Goal: Find specific page/section: Find specific page/section

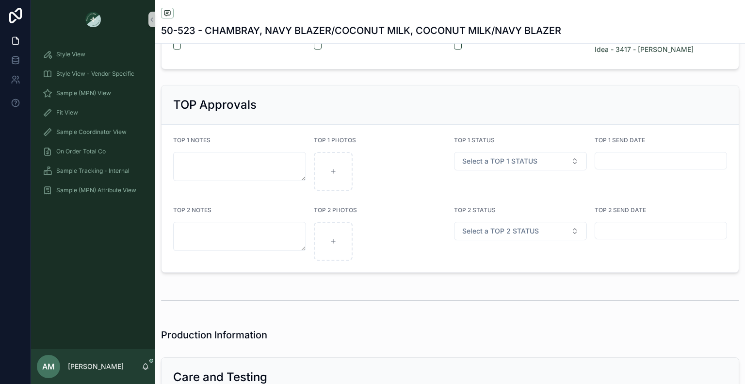
scroll to position [1795, 0]
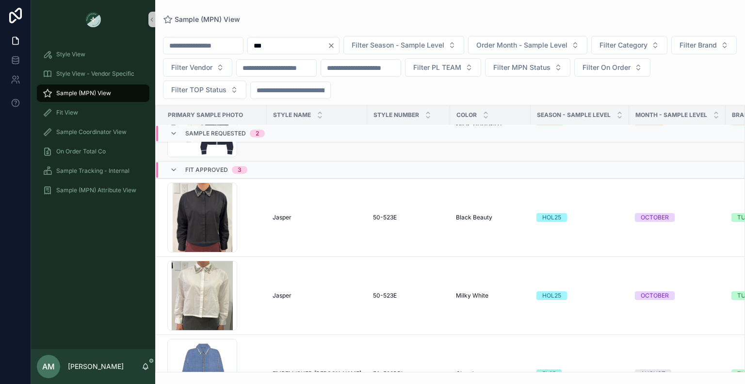
scroll to position [146, 0]
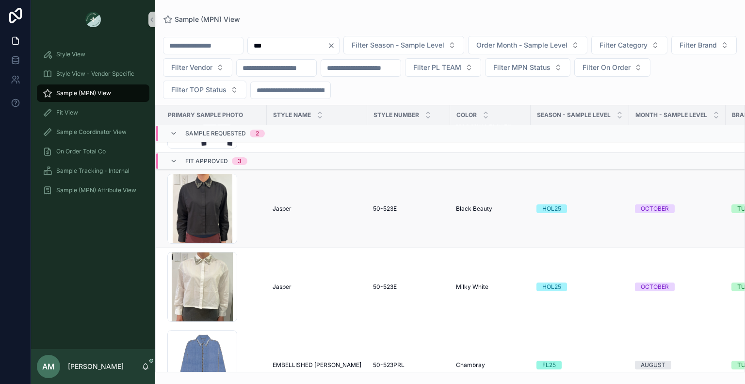
click at [283, 207] on span "Jasper" at bounding box center [282, 209] width 19 height 8
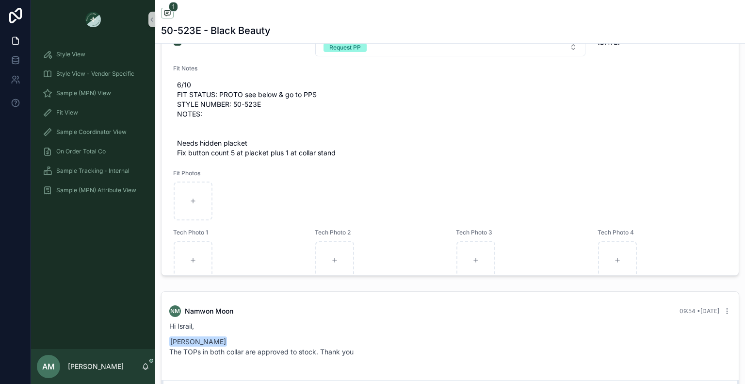
scroll to position [582, 0]
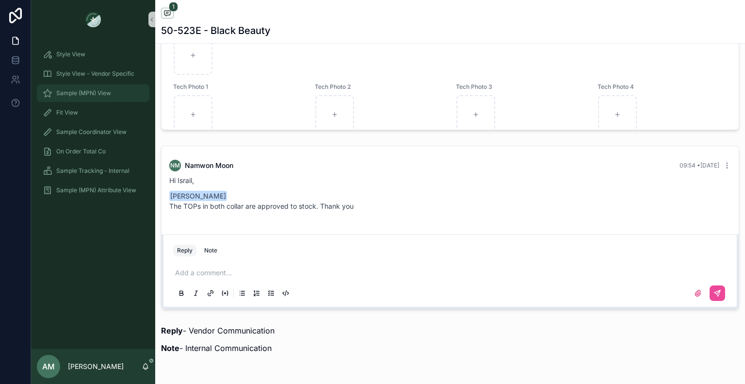
click at [108, 98] on div "Sample (MPN) View" at bounding box center [93, 93] width 101 height 16
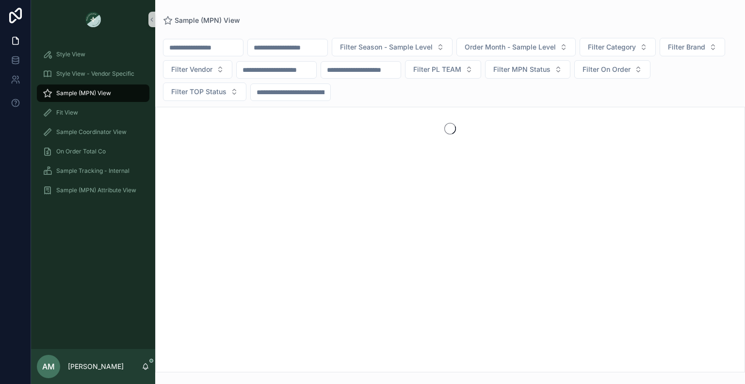
click at [324, 48] on input "scrollable content" at bounding box center [288, 48] width 80 height 14
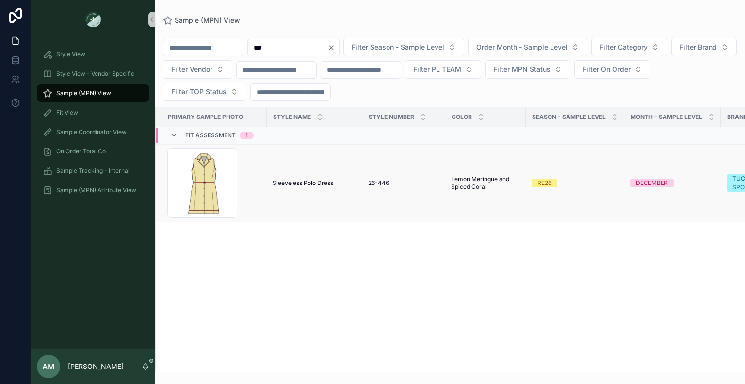
type input "***"
click at [310, 183] on span "Sleeveless Polo Dress" at bounding box center [303, 183] width 61 height 8
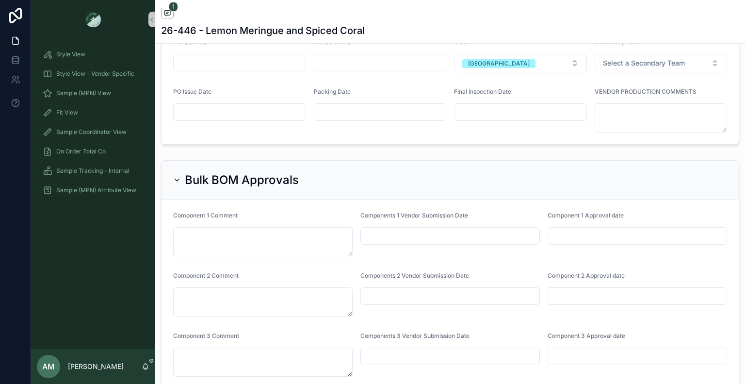
scroll to position [2668, 0]
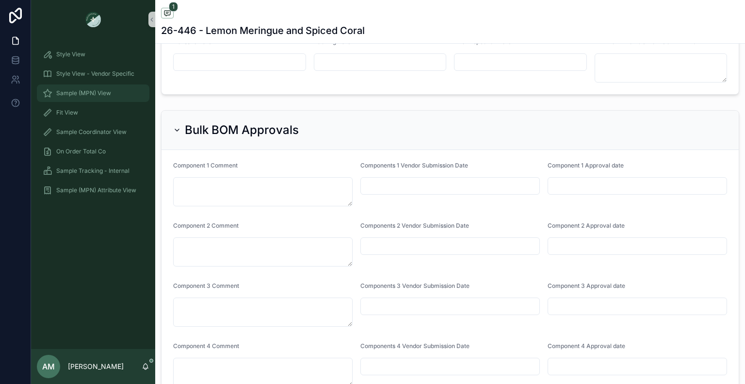
click at [88, 95] on span "Sample (MPN) View" at bounding box center [83, 93] width 55 height 8
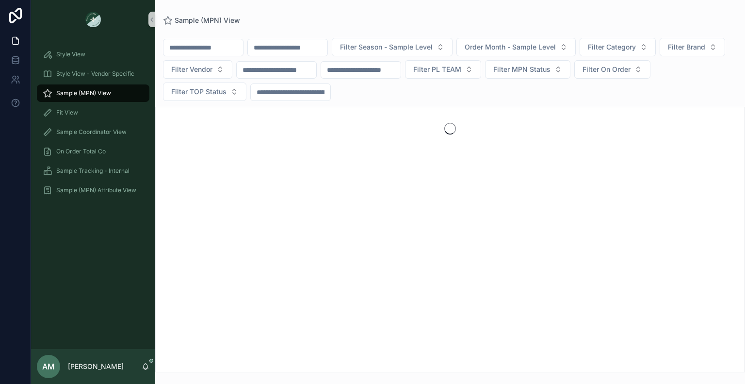
click at [327, 49] on input "scrollable content" at bounding box center [288, 48] width 80 height 14
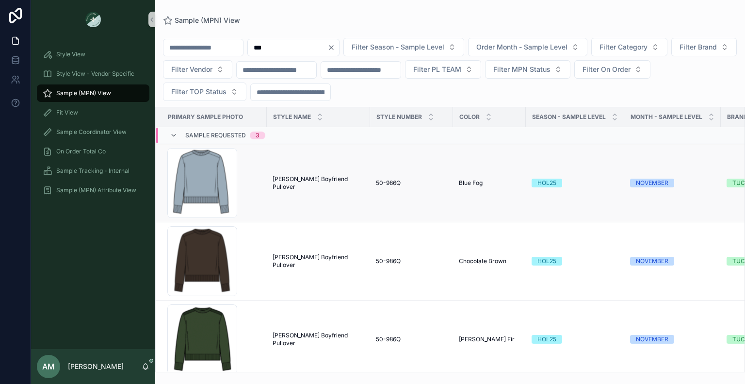
type input "***"
click at [327, 179] on span "[PERSON_NAME] Boyfriend Pullover" at bounding box center [319, 183] width 92 height 16
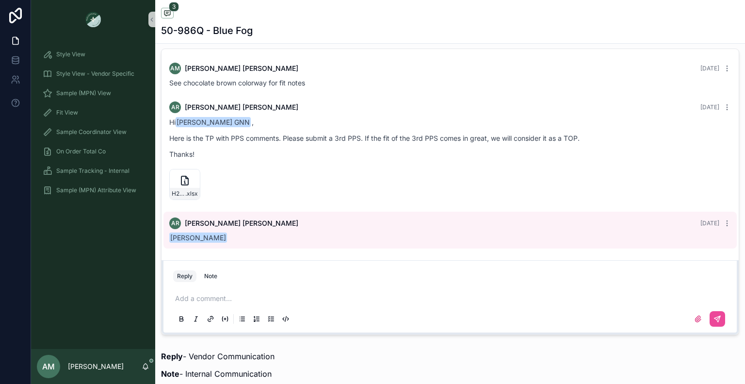
scroll to position [582, 0]
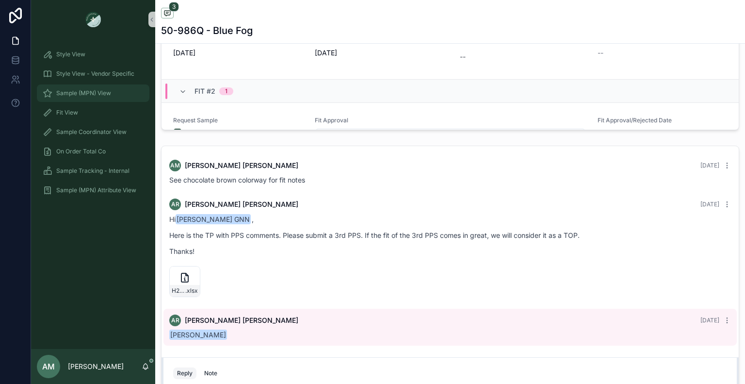
drag, startPoint x: 118, startPoint y: 92, endPoint x: 150, endPoint y: 83, distance: 33.2
click at [118, 92] on div "Sample (MPN) View" at bounding box center [93, 93] width 101 height 16
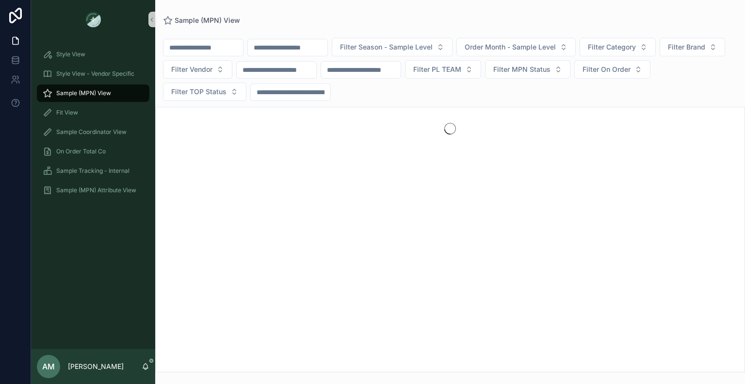
click at [293, 47] on input "scrollable content" at bounding box center [288, 48] width 80 height 14
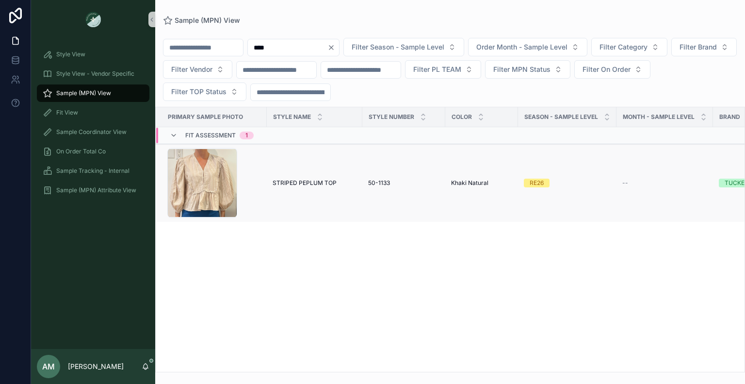
type input "****"
click at [313, 179] on span "STRIPED PEPLUM TOP" at bounding box center [305, 183] width 64 height 8
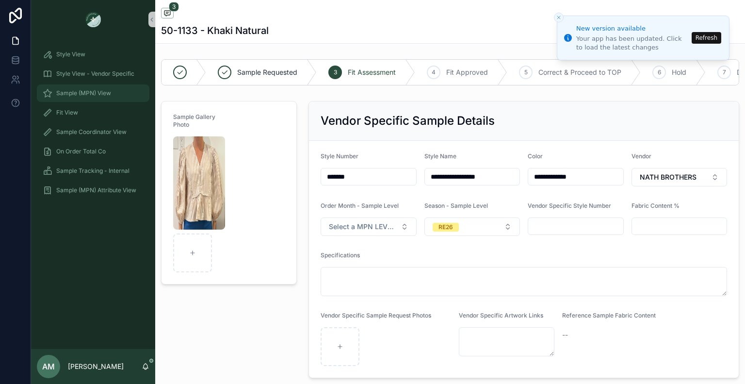
scroll to position [10, 0]
click at [96, 90] on span "Sample (MPN) View" at bounding box center [83, 93] width 55 height 8
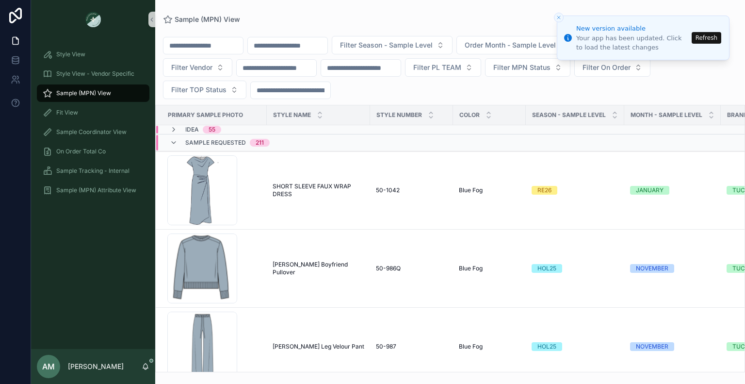
click at [705, 38] on button "Refresh" at bounding box center [707, 38] width 30 height 12
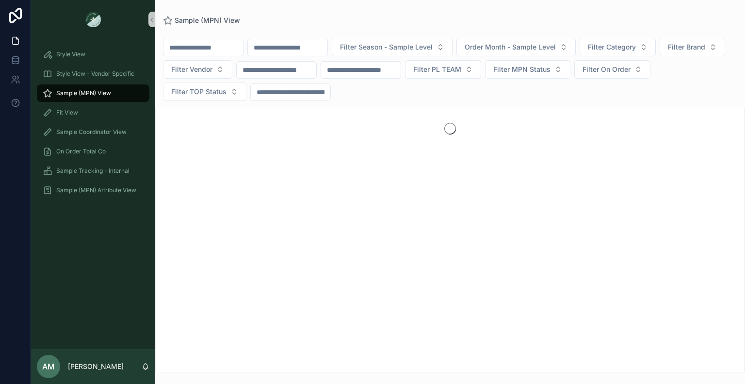
click at [288, 43] on input "scrollable content" at bounding box center [288, 48] width 80 height 14
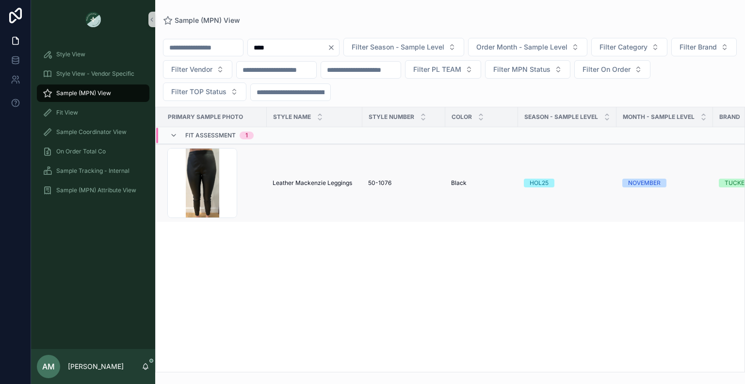
type input "****"
click at [332, 183] on span "Leather Mackenzie Leggings" at bounding box center [313, 183] width 80 height 8
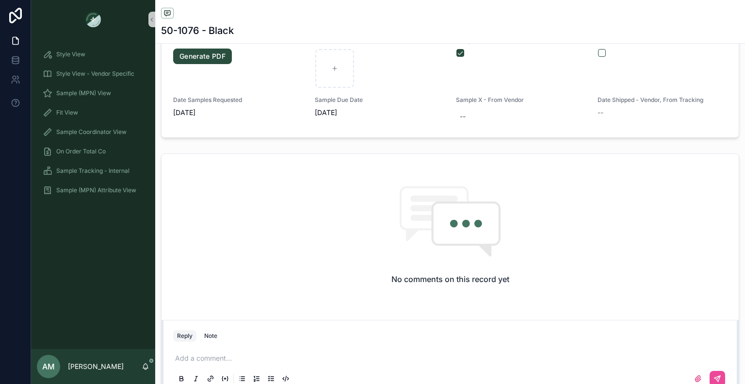
scroll to position [776, 0]
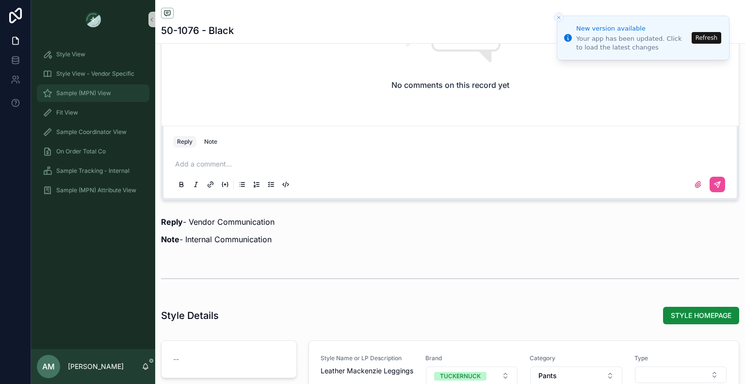
click at [110, 95] on span "Sample (MPN) View" at bounding box center [83, 93] width 55 height 8
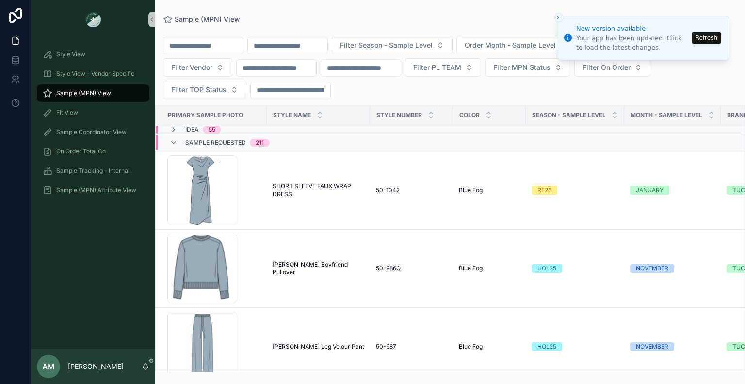
click at [707, 38] on button "Refresh" at bounding box center [707, 38] width 30 height 12
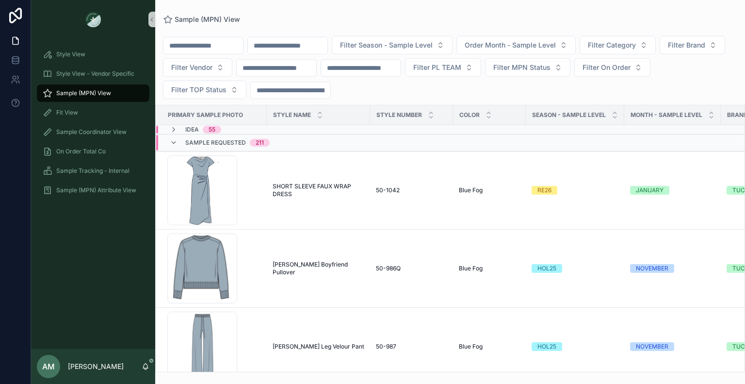
click at [327, 43] on input "scrollable content" at bounding box center [288, 46] width 80 height 14
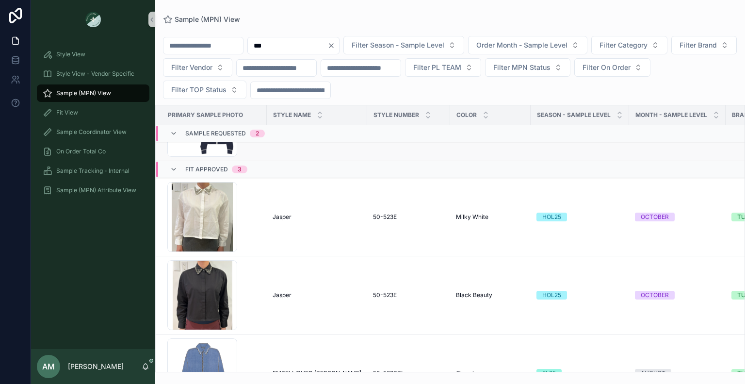
scroll to position [183, 0]
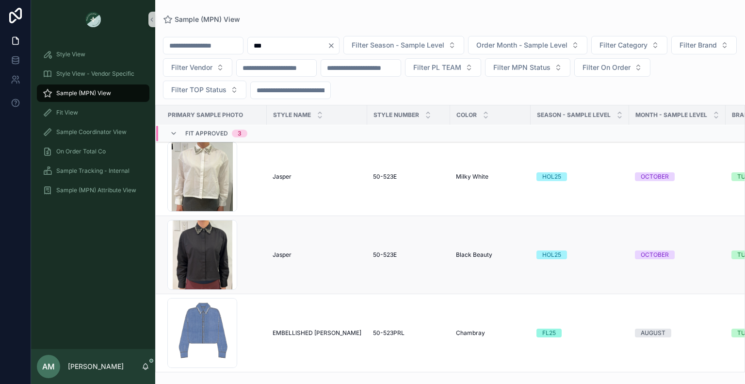
type input "***"
click at [293, 251] on div "Jasper Jasper" at bounding box center [317, 255] width 89 height 8
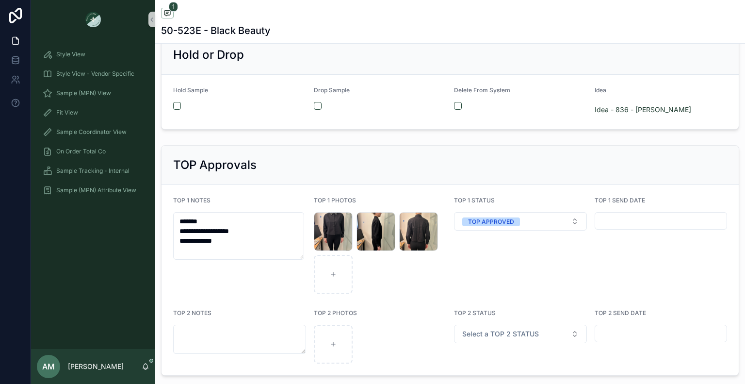
scroll to position [1698, 0]
